Goal: Transaction & Acquisition: Purchase product/service

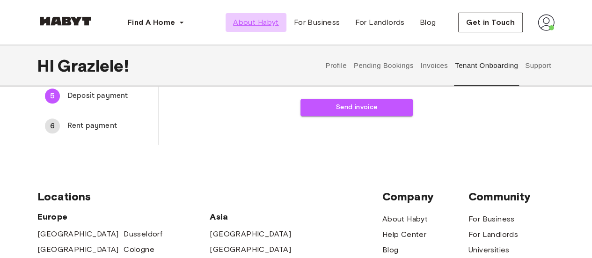
click at [252, 19] on span "About Habyt" at bounding box center [255, 22] width 45 height 11
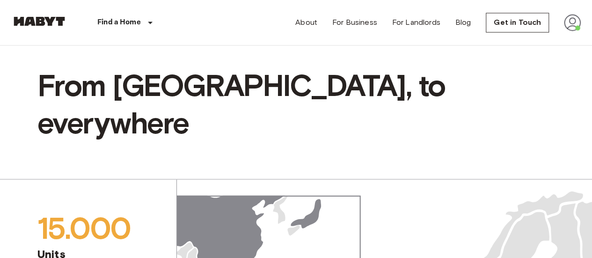
scroll to position [822, 0]
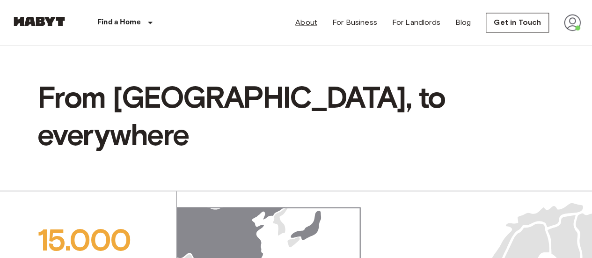
click at [311, 25] on link "About" at bounding box center [306, 22] width 22 height 11
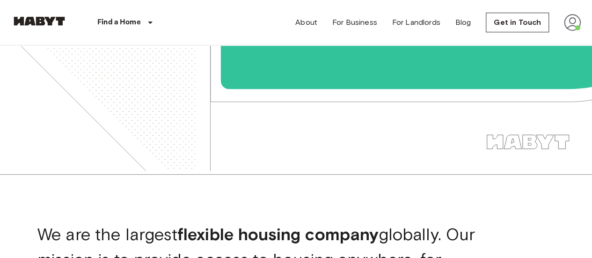
scroll to position [0, 0]
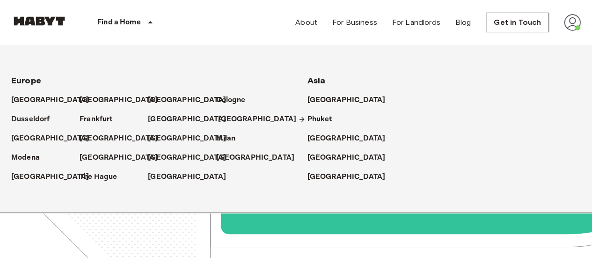
click at [222, 120] on p "[GEOGRAPHIC_DATA]" at bounding box center [257, 119] width 78 height 11
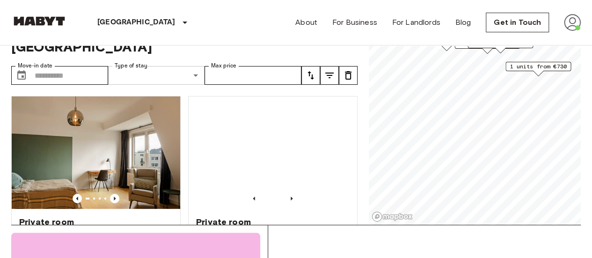
scroll to position [36, 0]
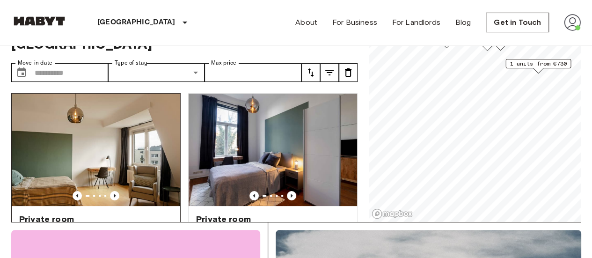
click at [114, 171] on img at bounding box center [96, 150] width 168 height 112
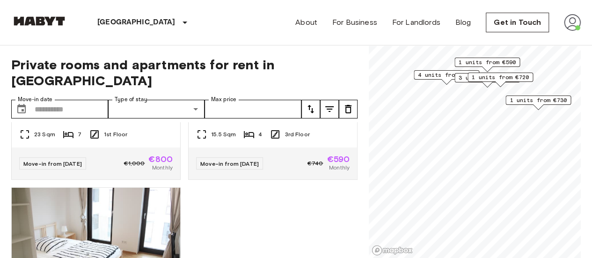
scroll to position [1573, 0]
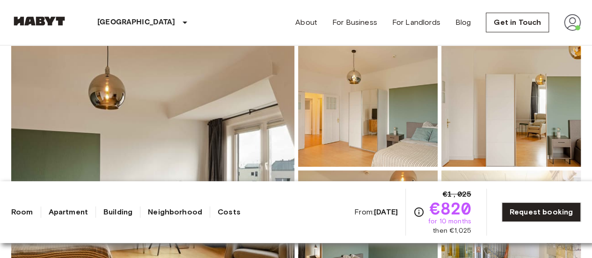
scroll to position [76, 0]
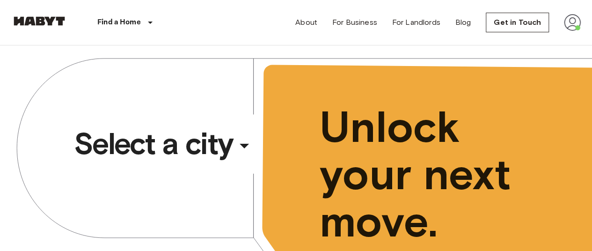
click at [240, 145] on div "​" at bounding box center [257, 153] width 96 height 19
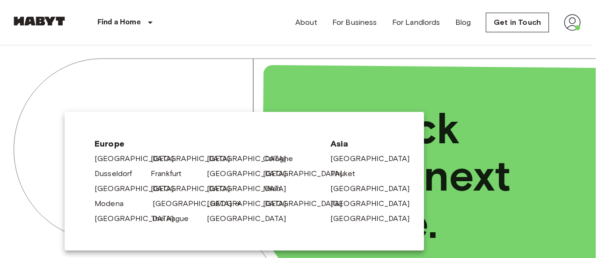
click at [165, 206] on link "[GEOGRAPHIC_DATA]" at bounding box center [196, 203] width 89 height 11
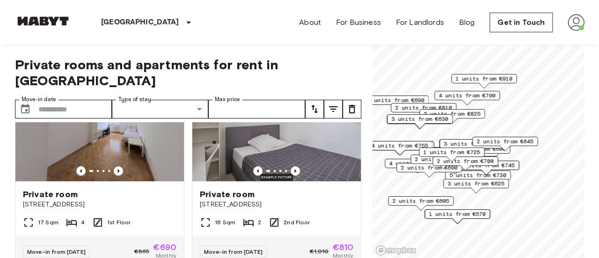
scroll to position [269, 0]
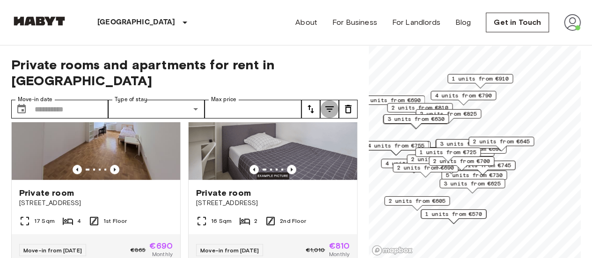
click at [328, 103] on icon "tune" at bounding box center [329, 108] width 11 height 11
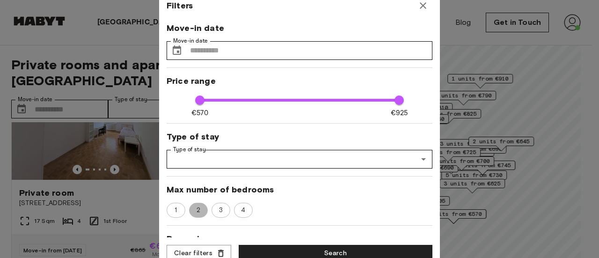
click at [195, 205] on span "2" at bounding box center [198, 209] width 14 height 9
type input "***"
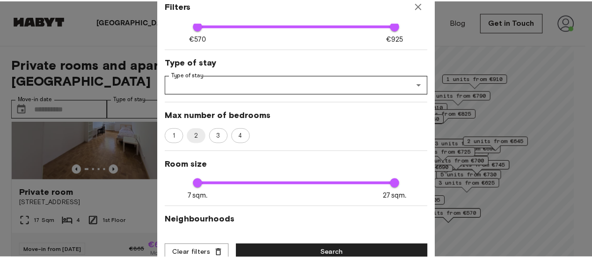
scroll to position [75, 0]
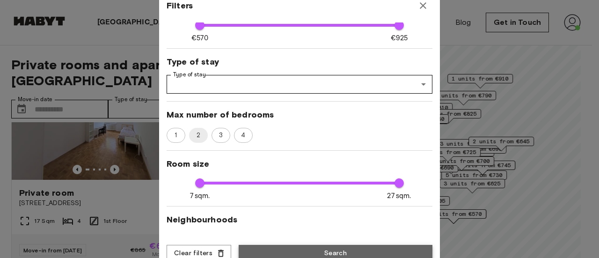
click at [274, 250] on button "Search" at bounding box center [336, 253] width 194 height 17
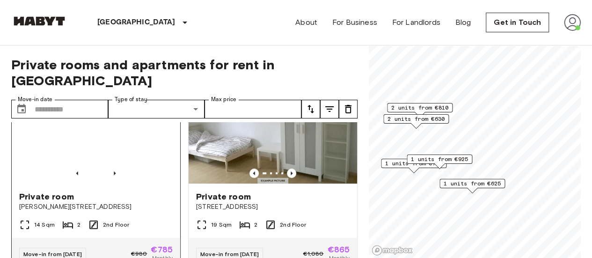
scroll to position [264, 0]
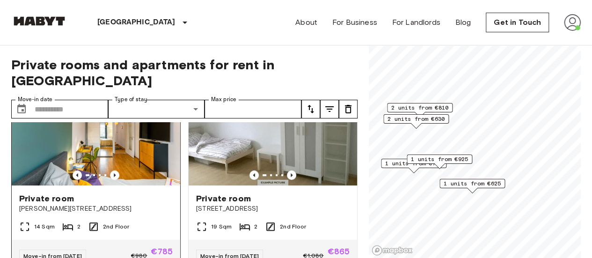
click at [138, 138] on img at bounding box center [96, 129] width 168 height 112
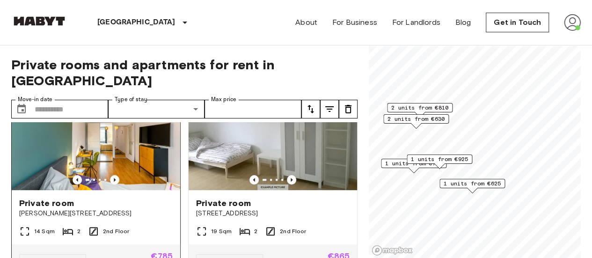
scroll to position [259, 0]
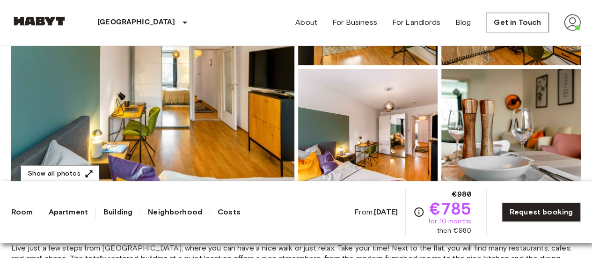
scroll to position [196, 0]
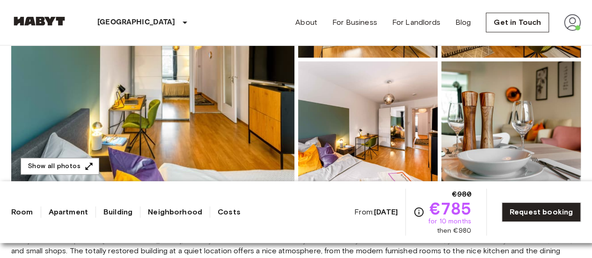
click at [220, 133] on img at bounding box center [152, 59] width 283 height 249
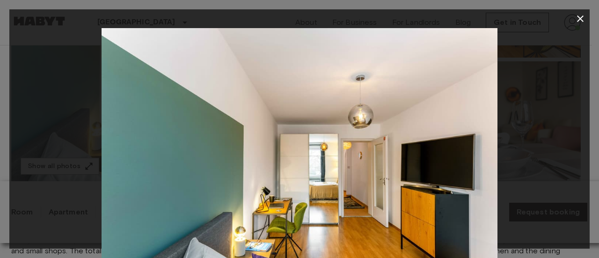
click at [356, 182] on img at bounding box center [300, 160] width 396 height 264
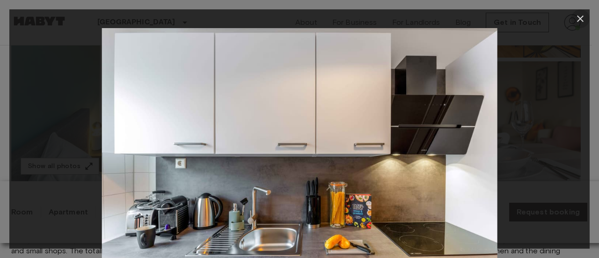
click at [579, 17] on icon "button" at bounding box center [580, 18] width 7 height 7
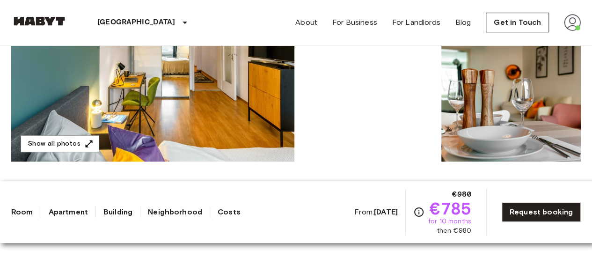
scroll to position [218, 0]
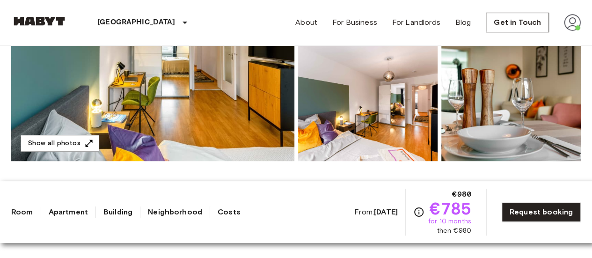
click at [200, 99] on img at bounding box center [152, 36] width 283 height 249
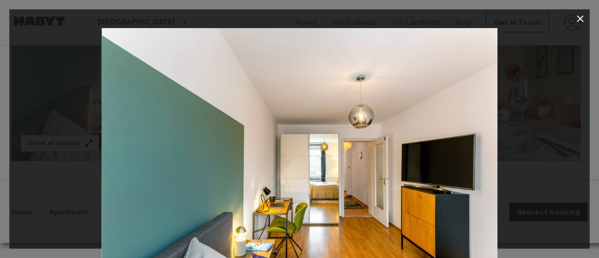
drag, startPoint x: 376, startPoint y: 173, endPoint x: 332, endPoint y: 181, distance: 45.1
click at [332, 181] on img at bounding box center [300, 160] width 396 height 264
click at [245, 151] on img at bounding box center [300, 160] width 396 height 264
